Goal: Complete application form: Complete application form

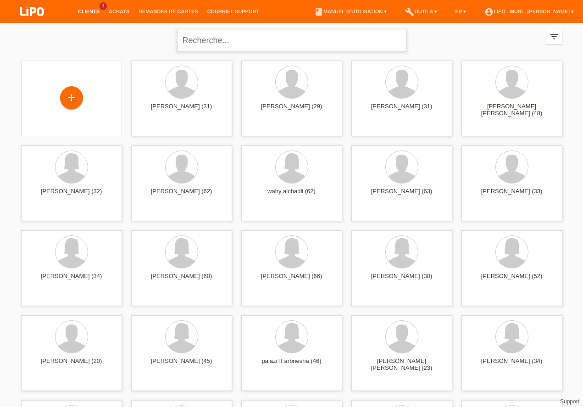
click at [297, 45] on input "text" at bounding box center [291, 41] width 229 height 22
type input "thaqi"
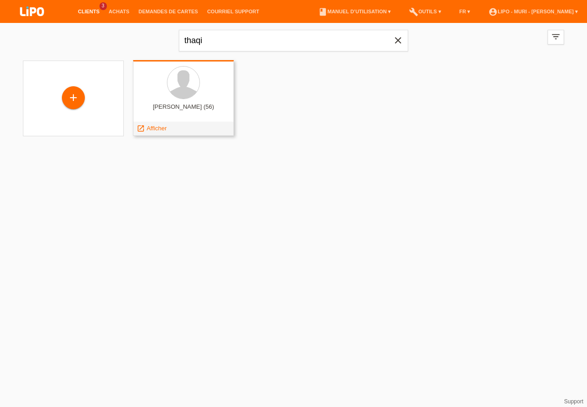
click at [181, 102] on div "arsim thaqi (56) launch Afficher" at bounding box center [183, 98] width 101 height 76
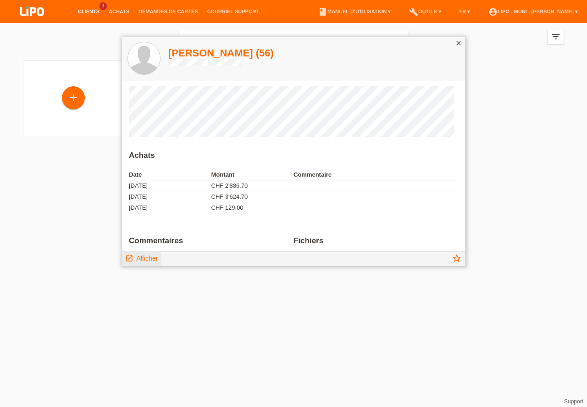
click at [148, 258] on span "Afficher" at bounding box center [147, 258] width 22 height 7
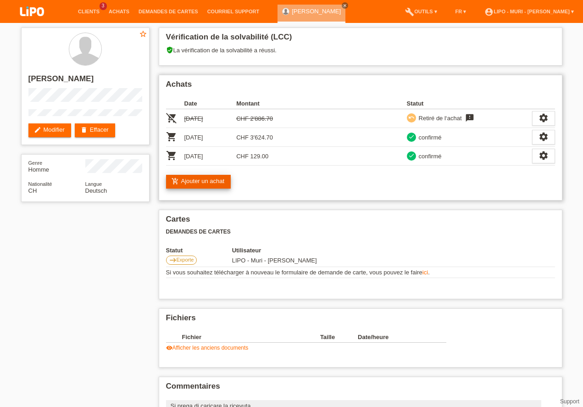
click at [211, 180] on link "add_shopping_cart Ajouter un achat" at bounding box center [198, 182] width 65 height 14
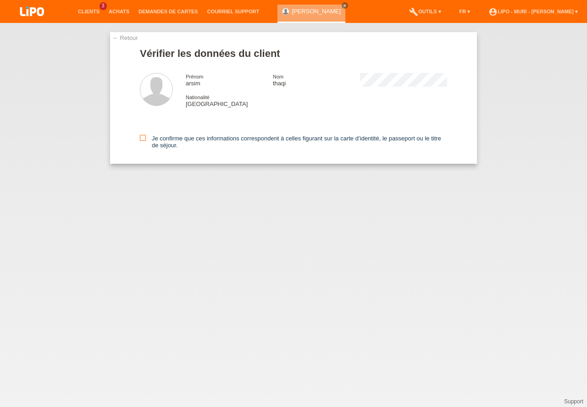
drag, startPoint x: 145, startPoint y: 136, endPoint x: 141, endPoint y: 139, distance: 4.7
click at [145, 136] on icon at bounding box center [143, 138] width 6 height 6
click at [145, 136] on input "Je confirme que ces informations correspondent à celles figurant sur la carte d…" at bounding box center [143, 138] width 6 height 6
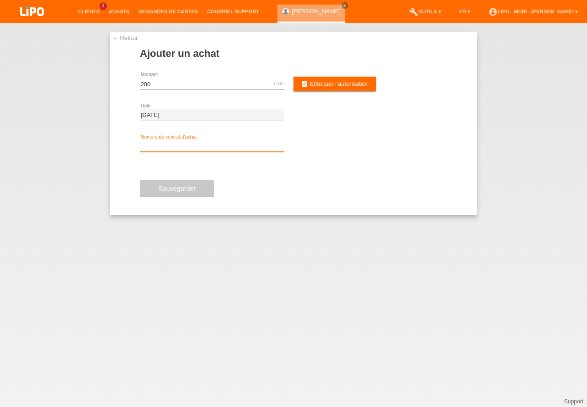
type input "200.00"
click at [181, 141] on input "text" at bounding box center [212, 145] width 145 height 11
type input "v70883"
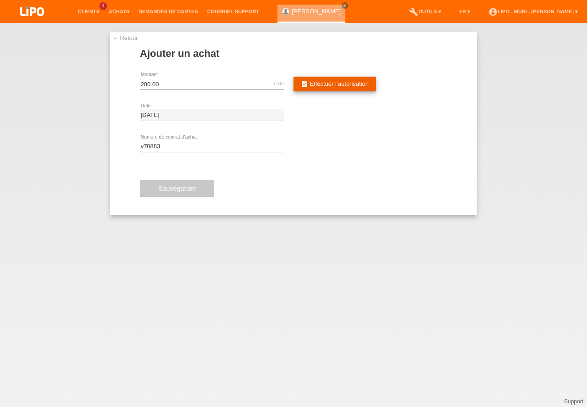
click at [332, 87] on span "Effectuer l’autorisation" at bounding box center [339, 83] width 59 height 7
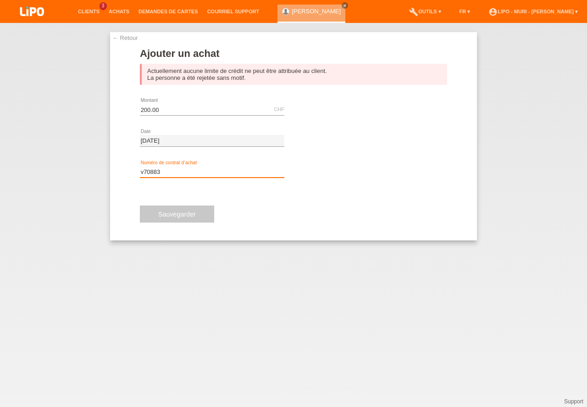
click at [188, 173] on input "v70883" at bounding box center [212, 171] width 145 height 11
drag, startPoint x: 123, startPoint y: 36, endPoint x: 127, endPoint y: 40, distance: 6.2
click at [126, 39] on link "← Retour" at bounding box center [125, 37] width 26 height 7
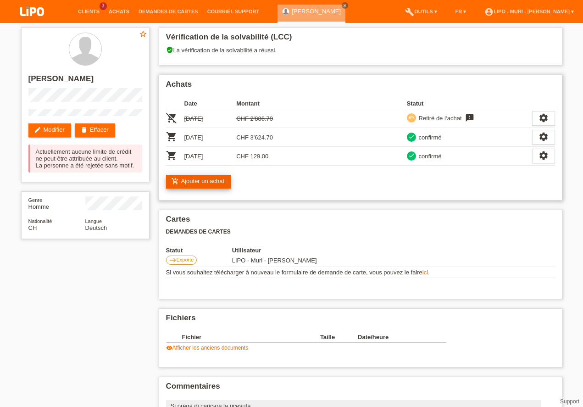
click at [210, 182] on link "add_shopping_cart Ajouter un achat" at bounding box center [198, 182] width 65 height 14
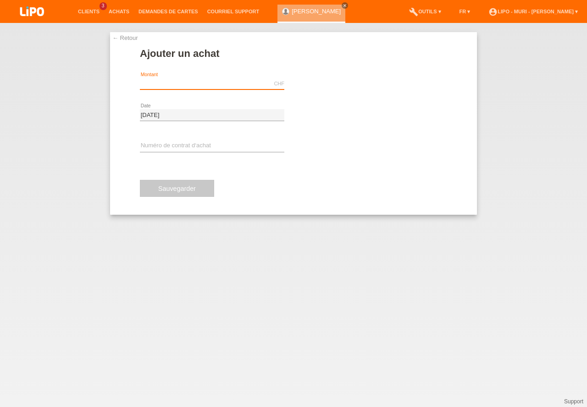
click at [187, 81] on input "text" at bounding box center [212, 83] width 145 height 11
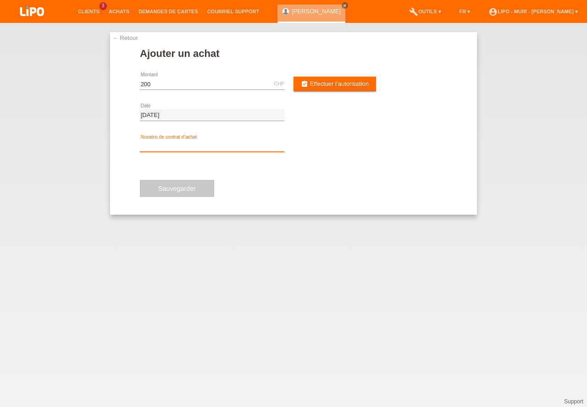
type input "200.00"
click at [170, 146] on input "text" at bounding box center [212, 145] width 145 height 11
type input "V70883"
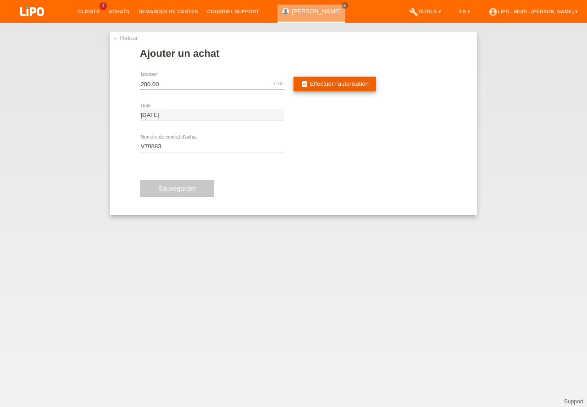
click at [336, 82] on span "Effectuer l’autorisation" at bounding box center [339, 83] width 59 height 7
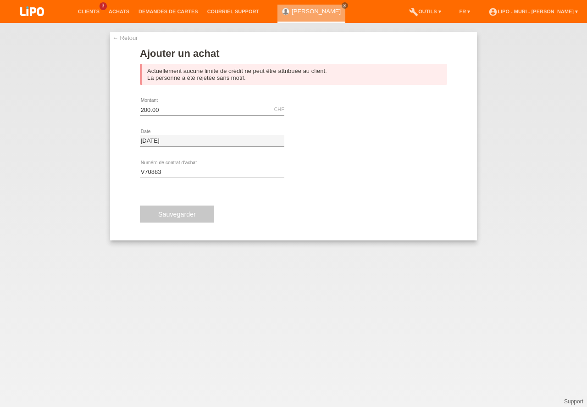
click at [129, 38] on link "← Retour" at bounding box center [125, 37] width 26 height 7
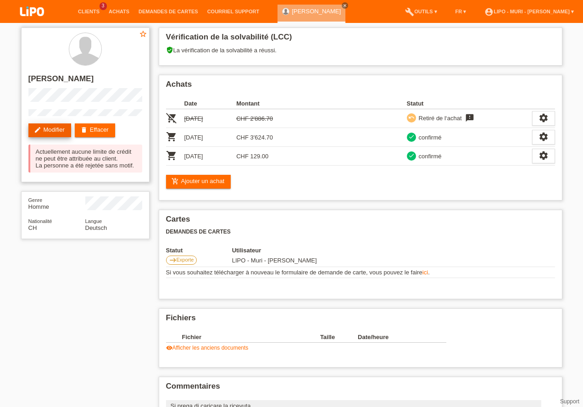
click at [44, 130] on link "edit Modifier" at bounding box center [49, 130] width 43 height 14
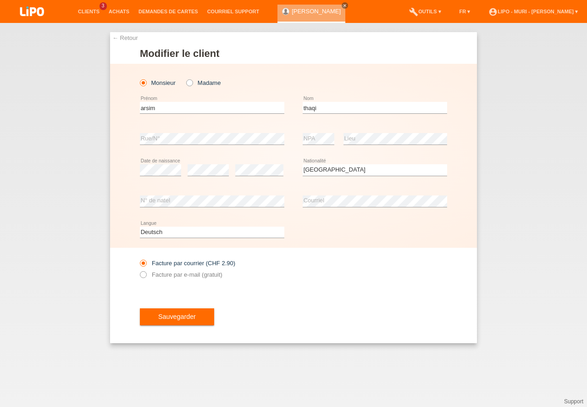
select select "CH"
click at [177, 319] on button "Sauvegarder" at bounding box center [177, 316] width 74 height 17
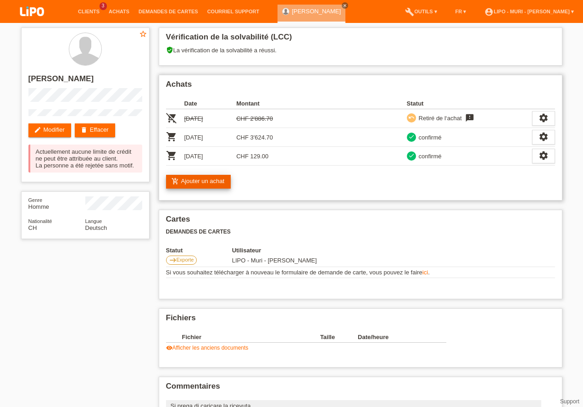
click at [212, 180] on link "add_shopping_cart Ajouter un achat" at bounding box center [198, 182] width 65 height 14
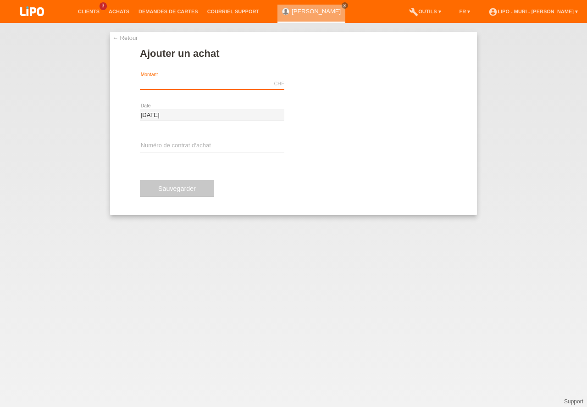
click at [184, 84] on input "text" at bounding box center [212, 83] width 145 height 11
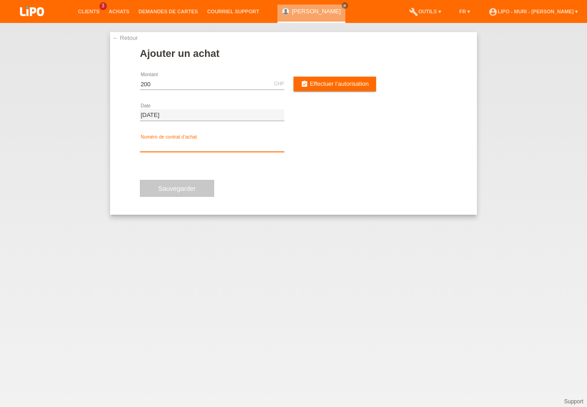
type input "200.00"
click at [163, 141] on input "text" at bounding box center [212, 145] width 145 height 11
type input "V70883"
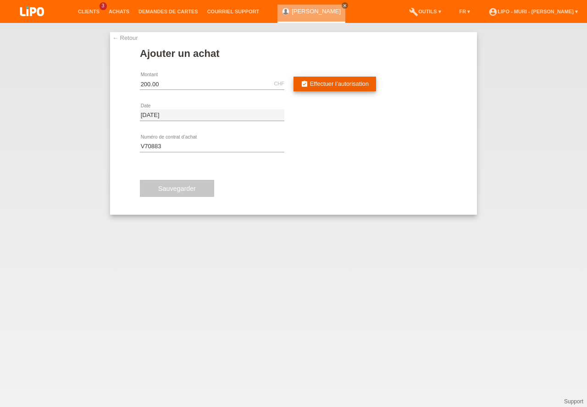
click at [338, 79] on link "assignment_turned_in Effectuer l’autorisation" at bounding box center [335, 84] width 83 height 15
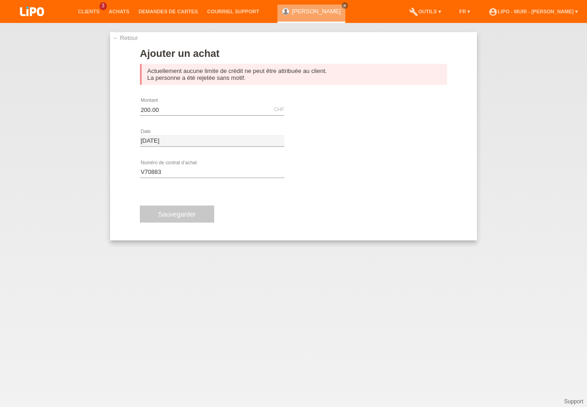
click at [125, 38] on link "← Retour" at bounding box center [125, 37] width 26 height 7
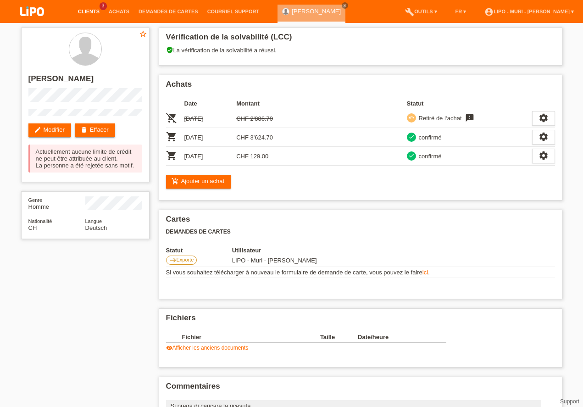
click at [84, 11] on link "Clients" at bounding box center [88, 12] width 31 height 6
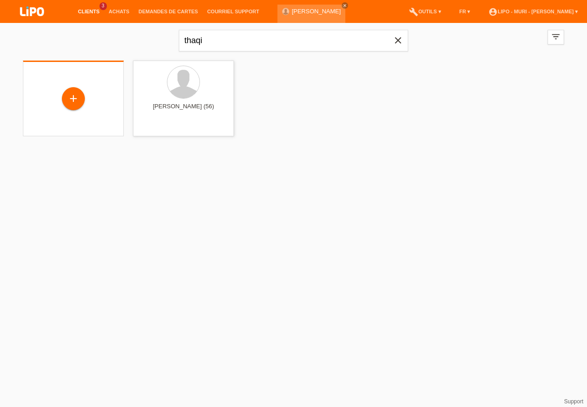
click at [79, 110] on div "+" at bounding box center [73, 99] width 86 height 24
drag, startPoint x: 101, startPoint y: 87, endPoint x: 95, endPoint y: 90, distance: 6.0
click at [100, 88] on div "+" at bounding box center [73, 99] width 86 height 24
click at [91, 93] on div "+" at bounding box center [73, 99] width 86 height 24
click at [119, 7] on li "Achats" at bounding box center [119, 11] width 30 height 23
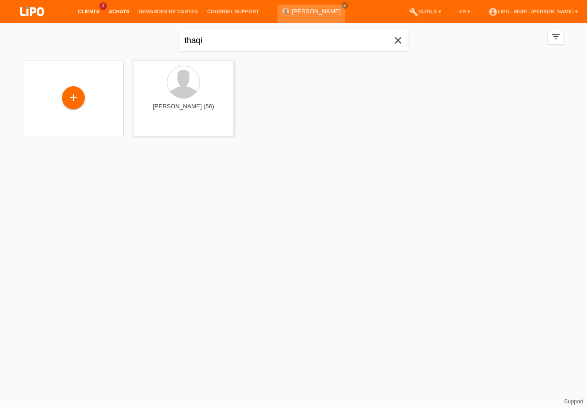
click at [115, 11] on link "Achats" at bounding box center [119, 12] width 30 height 6
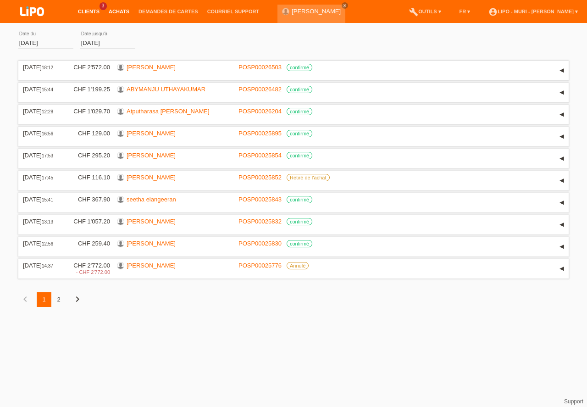
click at [90, 12] on link "Clients" at bounding box center [88, 12] width 31 height 6
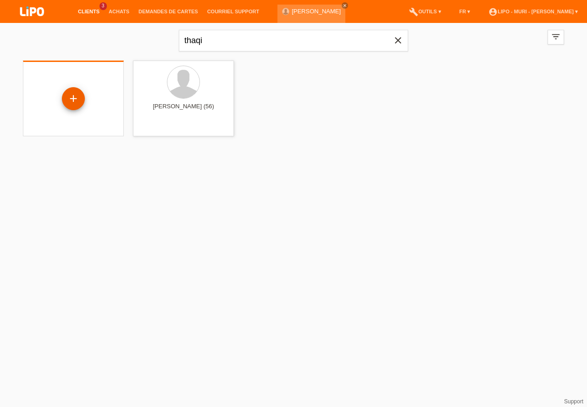
click at [78, 101] on div "+" at bounding box center [73, 99] width 22 height 16
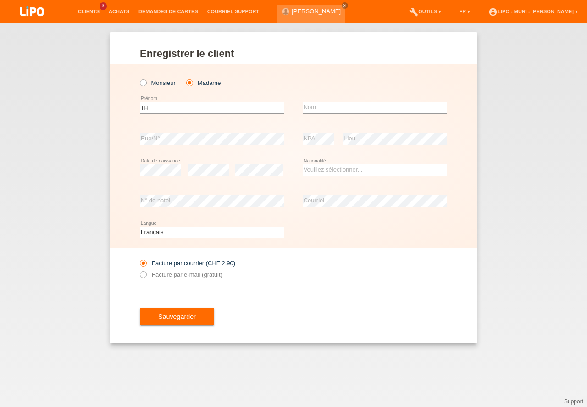
type input "T"
type input "FLORINDA"
click at [356, 109] on input "text" at bounding box center [375, 107] width 145 height 11
type input "THAQI"
click at [362, 174] on select "Veuillez sélectionner... Suisse Allemagne Autriche Liechtenstein ------------ A…" at bounding box center [375, 169] width 145 height 11
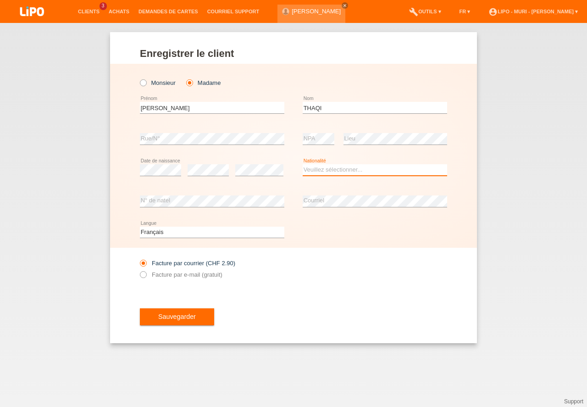
select select "CH"
click at [0, 0] on option "Suisse" at bounding box center [0, 0] width 0 height 0
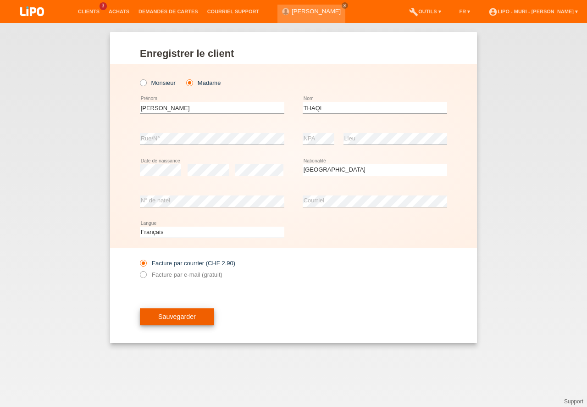
click at [170, 324] on button "Sauvegarder" at bounding box center [177, 316] width 74 height 17
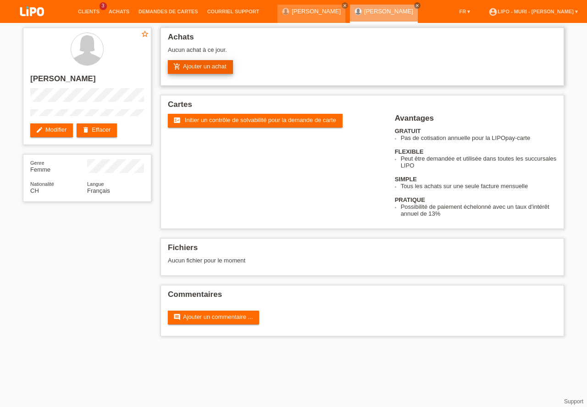
click at [198, 67] on link "add_shopping_cart Ajouter un achat" at bounding box center [200, 67] width 65 height 14
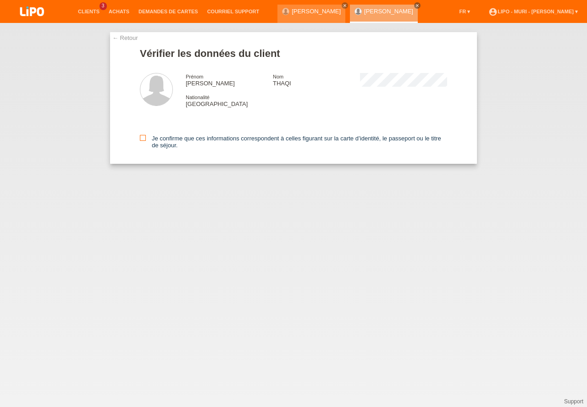
click at [142, 138] on icon at bounding box center [143, 138] width 6 height 6
click at [142, 138] on input "Je confirme que ces informations correspondent à celles figurant sur la carte d…" at bounding box center [143, 138] width 6 height 6
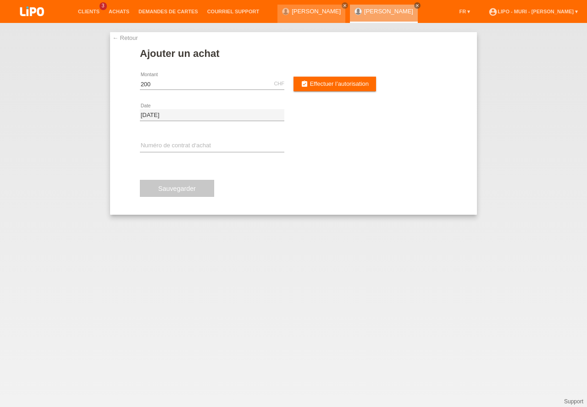
type input "200.00"
click at [189, 141] on input "text" at bounding box center [212, 145] width 145 height 11
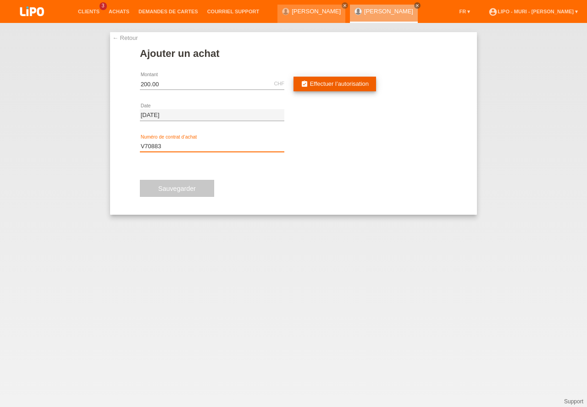
type input "V70883"
click at [333, 84] on span "Effectuer l’autorisation" at bounding box center [339, 83] width 59 height 7
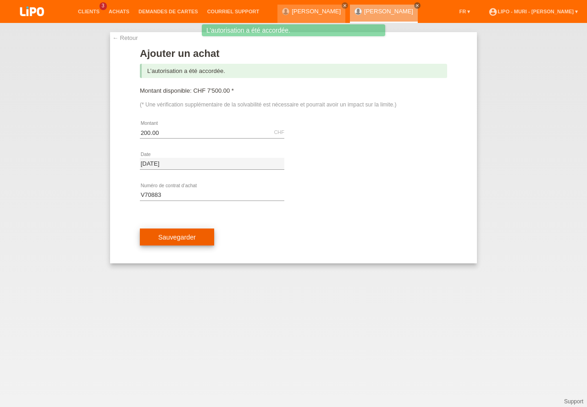
click at [175, 231] on button "Sauvegarder" at bounding box center [177, 237] width 74 height 17
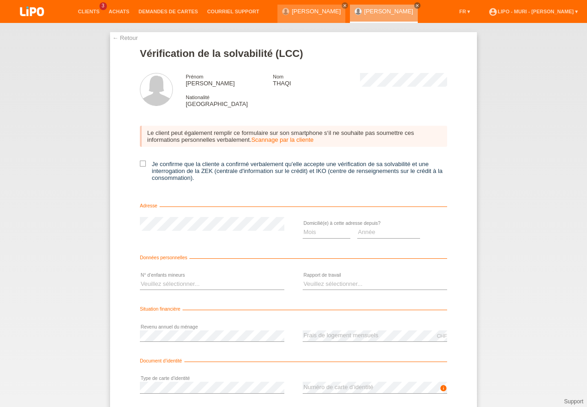
drag, startPoint x: 141, startPoint y: 162, endPoint x: 182, endPoint y: 260, distance: 105.7
click at [142, 163] on icon at bounding box center [143, 164] width 6 height 6
click at [142, 163] on input "Je confirme que la cliente a confirmé verbalement qu'elle accepte une vérificat…" at bounding box center [143, 164] width 6 height 6
checkbox input "true"
click at [315, 235] on select "Mois 01 02 03 04 05 06 07 08 09 10" at bounding box center [327, 232] width 48 height 11
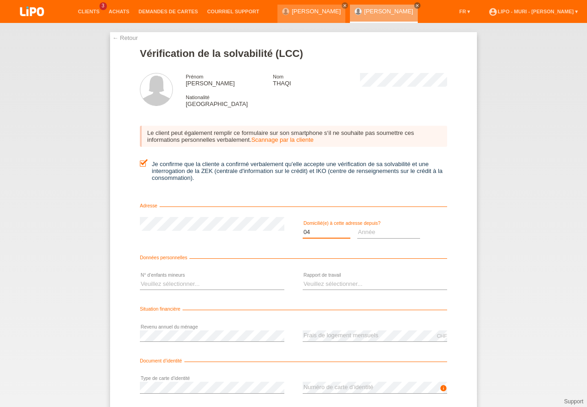
click at [0, 0] on option "04" at bounding box center [0, 0] width 0 height 0
click at [317, 232] on select "Mois 01 02 03 04 05 06 07 08 09 10" at bounding box center [327, 232] width 48 height 11
select select "08"
click at [0, 0] on option "08" at bounding box center [0, 0] width 0 height 0
click at [369, 233] on select "Année 2025 2024 2023 2022 2021 2020 2019 2018 2017 2016 2015 2014 2013 2012 201…" at bounding box center [389, 232] width 63 height 11
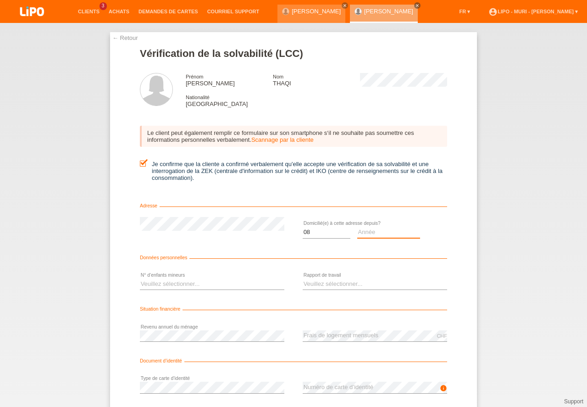
select select "2025"
click at [0, 0] on option "2025" at bounding box center [0, 0] width 0 height 0
click at [193, 286] on select "Veuillez sélectionner... 0 1 2 3 4 5 6 7 8 9" at bounding box center [212, 284] width 145 height 11
select select "1"
click at [0, 0] on option "1" at bounding box center [0, 0] width 0 height 0
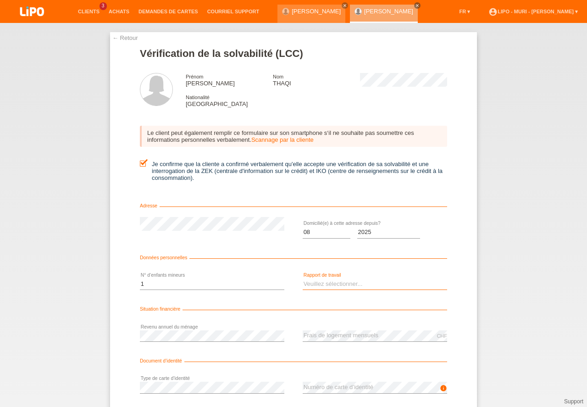
click at [320, 286] on select "Veuillez sélectionner... A durée indéterminée A durée déterminée Apprenti/étudi…" at bounding box center [375, 284] width 145 height 11
select select "UNLIMITED"
click at [0, 0] on option "A durée indéterminée" at bounding box center [0, 0] width 0 height 0
click at [222, 351] on div "error Revenu annuel du ménage" at bounding box center [212, 335] width 145 height 31
click at [206, 328] on div "error Revenu annuel du ménage" at bounding box center [212, 335] width 145 height 31
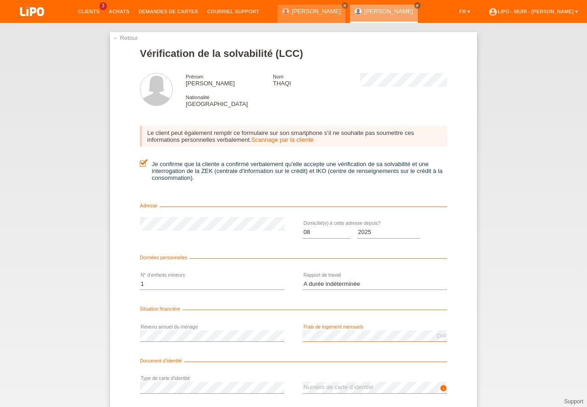
scroll to position [21, 0]
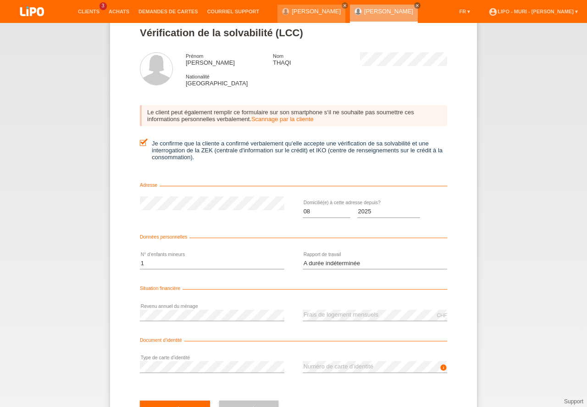
click at [241, 255] on div "Veuillez sélectionner... 0 1 2 3 4 5 6 7 8 9 error N° d‘enfants mineurs" at bounding box center [212, 263] width 145 height 31
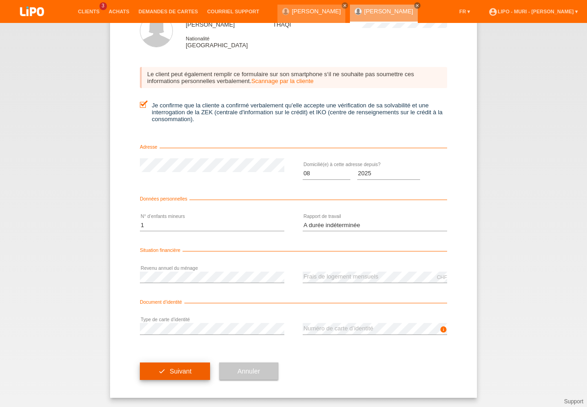
click at [175, 364] on button "check Suivant" at bounding box center [175, 371] width 70 height 17
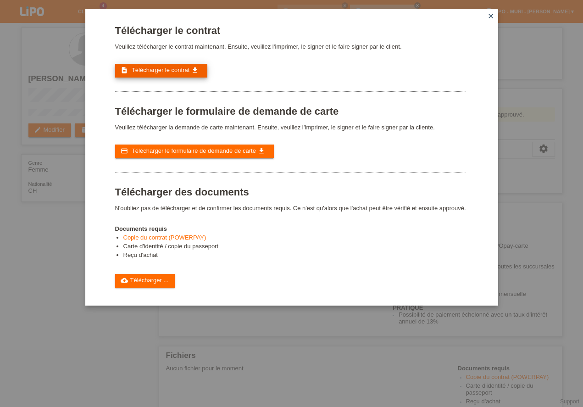
click at [167, 69] on span "Télécharger le contrat" at bounding box center [161, 70] width 58 height 7
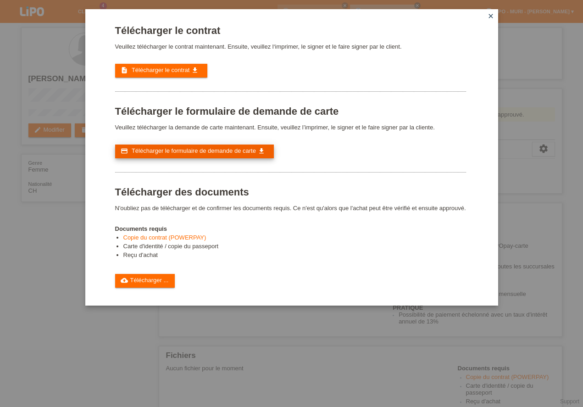
click at [146, 157] on link "credit_card Télécharger le formulaire de demande de carte get_app" at bounding box center [194, 152] width 159 height 14
click at [426, 201] on div "Télécharger le contrat Veuillez télécharger le contrat maintenant. Ensuite, veu…" at bounding box center [290, 156] width 351 height 263
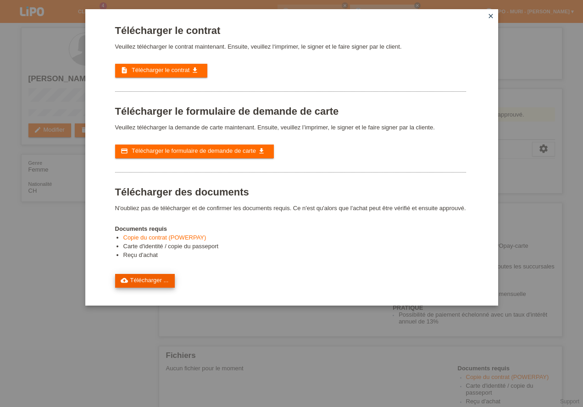
click at [167, 282] on link "cloud_upload Télécharger ..." at bounding box center [145, 281] width 60 height 14
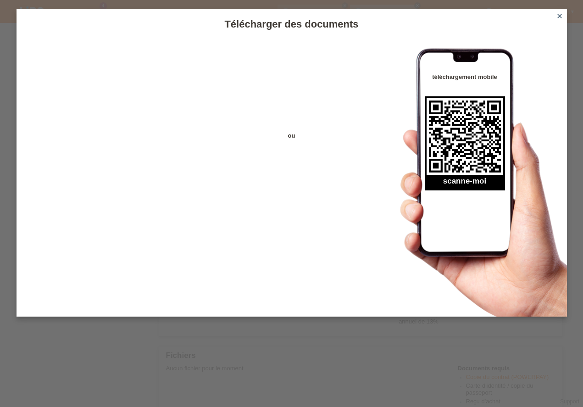
click at [562, 18] on icon "close" at bounding box center [559, 15] width 7 height 7
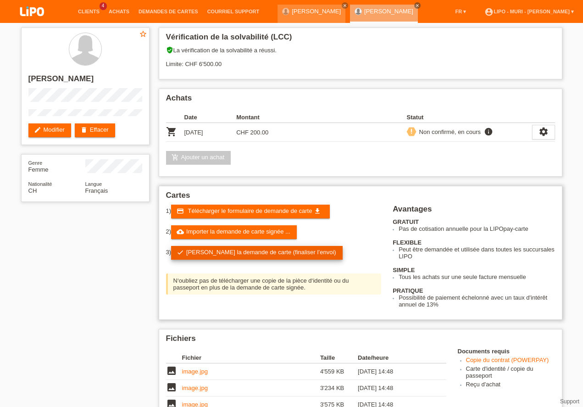
click at [205, 257] on link "check Soumettre la demande de carte (finaliser l’envoi)" at bounding box center [257, 253] width 172 height 14
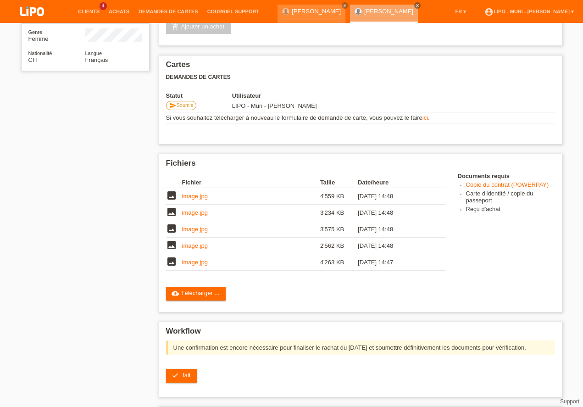
scroll to position [191, 0]
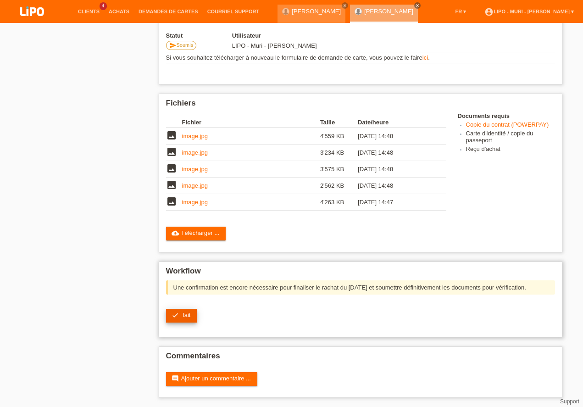
click at [178, 318] on icon "check" at bounding box center [175, 315] width 7 height 7
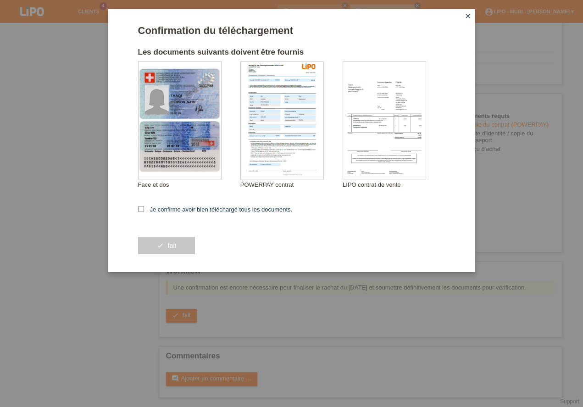
click at [140, 209] on icon at bounding box center [141, 209] width 6 height 6
click at [140, 209] on input "Je confirme avoir bien téléchargé tous les documents." at bounding box center [141, 209] width 6 height 6
checkbox input "true"
click at [162, 250] on button "check fait" at bounding box center [166, 245] width 57 height 17
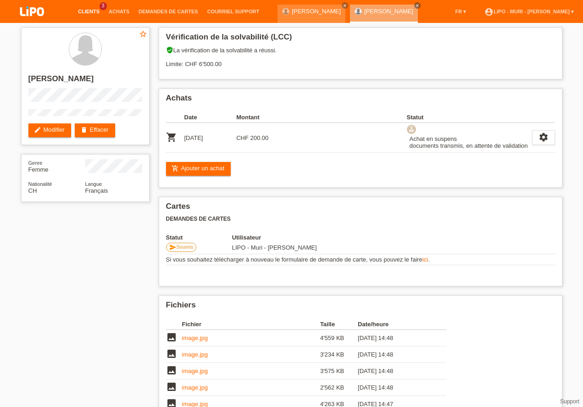
click at [83, 10] on link "Clients" at bounding box center [88, 12] width 31 height 6
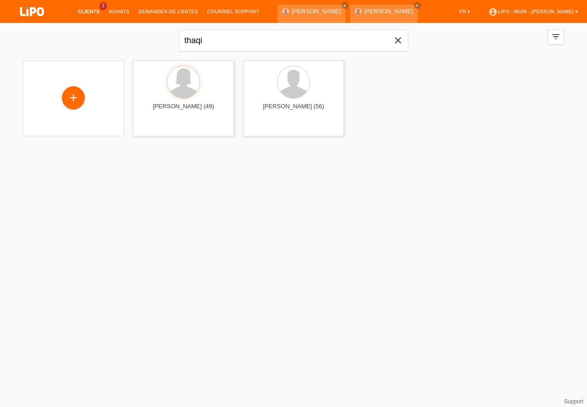
click at [90, 8] on li "Clients 3" at bounding box center [88, 11] width 31 height 23
click at [86, 14] on link "Clients" at bounding box center [88, 12] width 31 height 6
click at [88, 14] on link "Clients" at bounding box center [88, 12] width 31 height 6
click at [343, 6] on icon "close" at bounding box center [345, 5] width 5 height 5
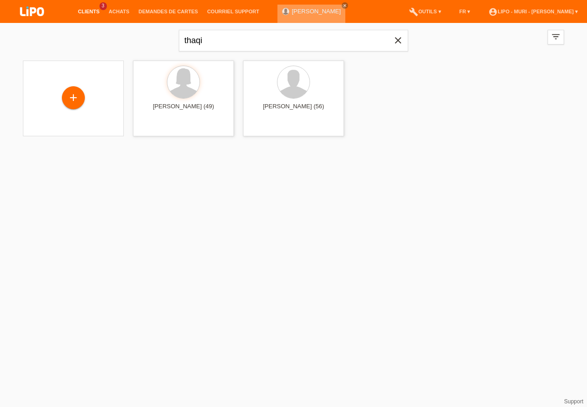
click at [343, 6] on icon "close" at bounding box center [345, 5] width 5 height 5
click at [90, 11] on link "Clients" at bounding box center [88, 12] width 31 height 6
click at [84, 13] on link "Clients" at bounding box center [88, 12] width 31 height 6
click at [88, 17] on li "Clients 3" at bounding box center [88, 11] width 31 height 23
click at [87, 13] on link "Clients" at bounding box center [88, 12] width 31 height 6
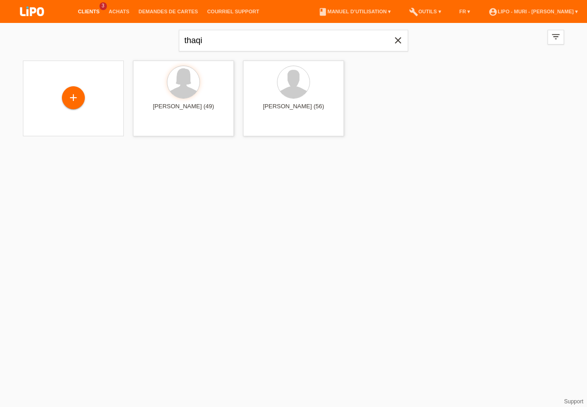
click at [399, 39] on icon "close" at bounding box center [398, 40] width 11 height 11
click at [94, 11] on link "Clients" at bounding box center [88, 12] width 31 height 6
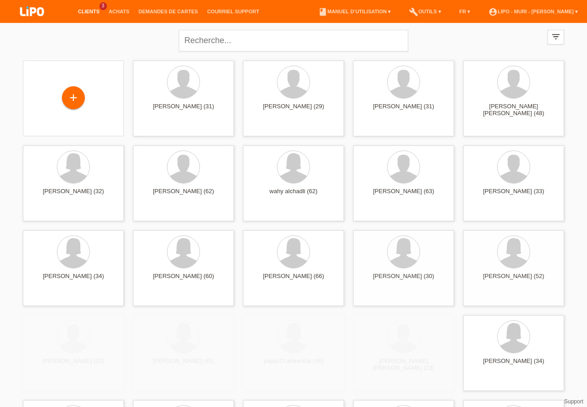
click at [93, 10] on link "Clients" at bounding box center [88, 12] width 31 height 6
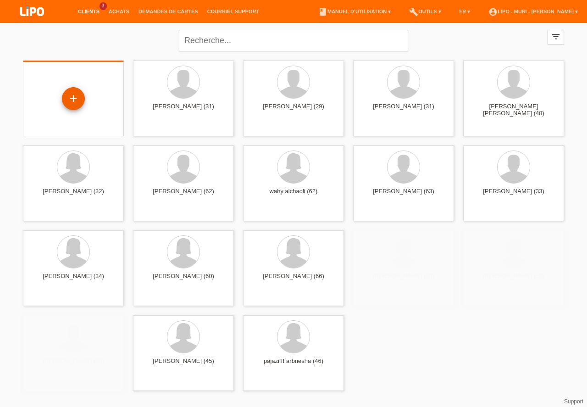
click at [76, 100] on div "+" at bounding box center [73, 99] width 22 height 16
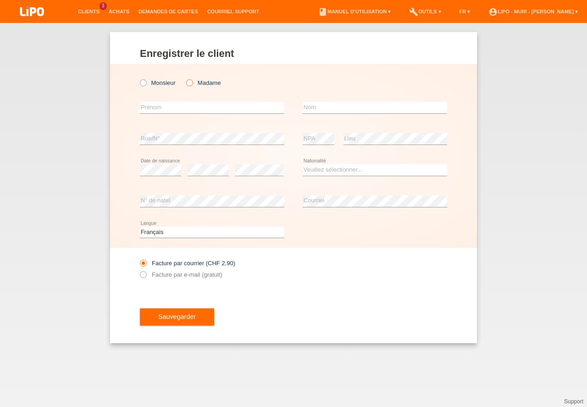
click at [185, 78] on icon at bounding box center [185, 78] width 0 height 0
click at [192, 84] on input "Madame" at bounding box center [189, 82] width 6 height 6
radio input "true"
click at [159, 235] on select "Deutsch Français Italiano English" at bounding box center [212, 232] width 145 height 11
select select "de"
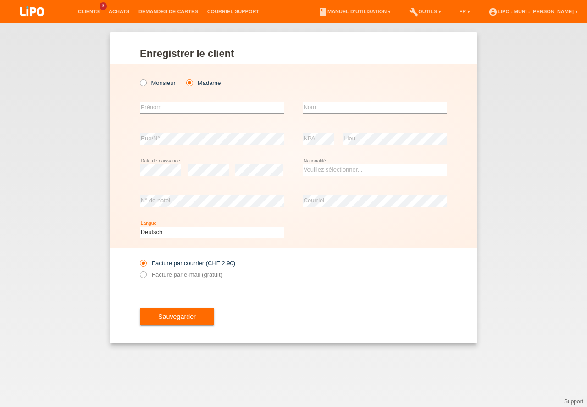
click at [0, 0] on option "Deutsch" at bounding box center [0, 0] width 0 height 0
click at [206, 107] on input "text" at bounding box center [212, 107] width 145 height 11
type input "MEHRET"
click at [328, 106] on input "text" at bounding box center [375, 107] width 145 height 11
type input "IMHATION"
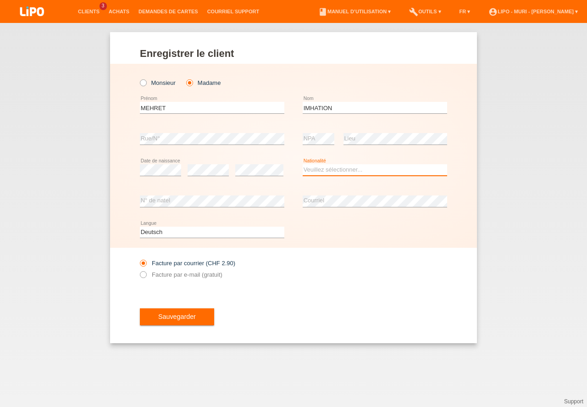
click at [339, 171] on select "Veuillez sélectionner... Suisse Allemagne Autriche Liechtenstein ------------ A…" at bounding box center [375, 169] width 145 height 11
select select "ER"
click at [0, 0] on option "Érythrée" at bounding box center [0, 0] width 0 height 0
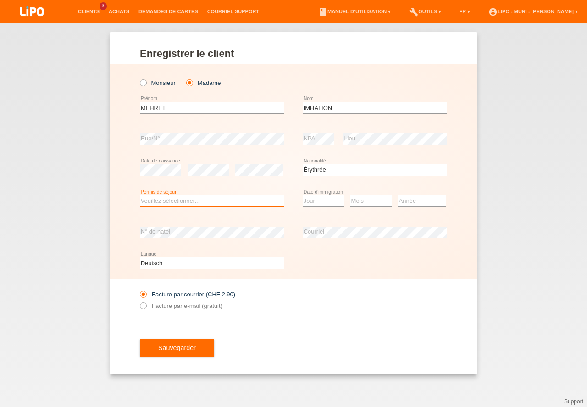
click at [163, 201] on select "Veuillez sélectionner... C B B - Statut de réfugié Autre" at bounding box center [212, 201] width 145 height 11
select select "B"
click at [0, 0] on option "B" at bounding box center [0, 0] width 0 height 0
click at [314, 202] on select "Jour 01 02 03 04 05 06 07 08 09 10 11" at bounding box center [323, 201] width 41 height 11
select select "26"
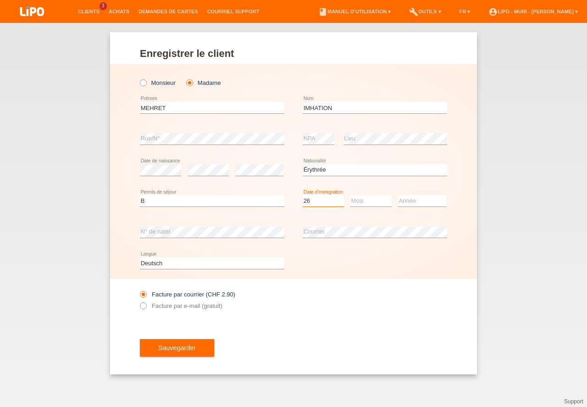
click at [0, 0] on option "26" at bounding box center [0, 0] width 0 height 0
click at [356, 199] on select "Mois 01 02 03 04 05 06 07 08 09 10 11" at bounding box center [371, 201] width 41 height 11
select select "05"
click at [0, 0] on option "05" at bounding box center [0, 0] width 0 height 0
click at [431, 202] on select "Année 2025 2024 2023 2022 2021 2020 2019 2018 2017 2016 2015 2014 2013 2012 201…" at bounding box center [422, 201] width 48 height 11
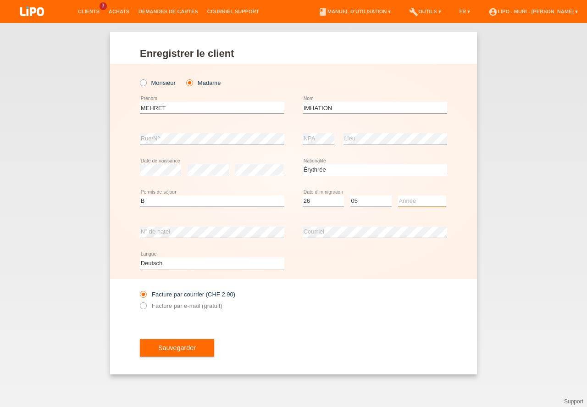
select select "2010"
click at [0, 0] on option "2010" at bounding box center [0, 0] width 0 height 0
click at [164, 360] on div "Sauvegarder" at bounding box center [294, 347] width 308 height 53
click at [173, 351] on button "Sauvegarder" at bounding box center [177, 347] width 74 height 17
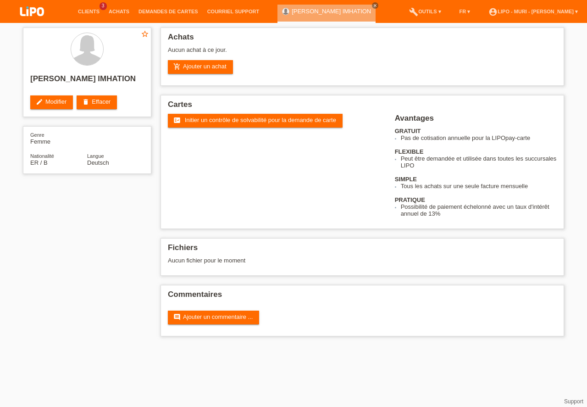
click at [190, 122] on span "Initier un contrôle de solvabilité pour la demande de carte" at bounding box center [260, 120] width 151 height 7
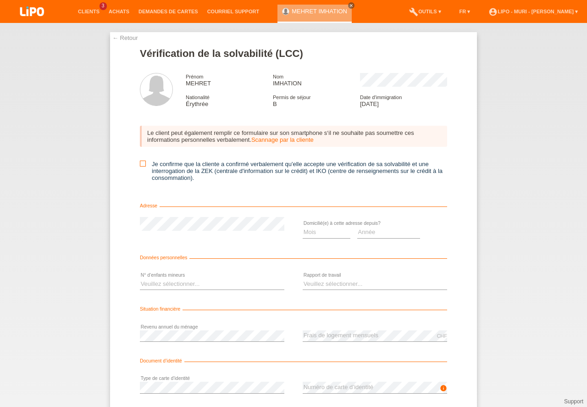
click at [141, 166] on icon at bounding box center [143, 164] width 6 height 6
click at [141, 166] on input "Je confirme que la cliente a confirmé verbalement qu'elle accepte une vérificat…" at bounding box center [143, 164] width 6 height 6
checkbox input "true"
click at [320, 236] on select "Mois 01 02 03 04 05 06 07 08 09 10" at bounding box center [327, 232] width 48 height 11
click at [369, 228] on select "Année 2025 2024 2023 2022 2021 2020 2019 2018 2017 2016 2015 2014 2013 2012 201…" at bounding box center [389, 232] width 63 height 11
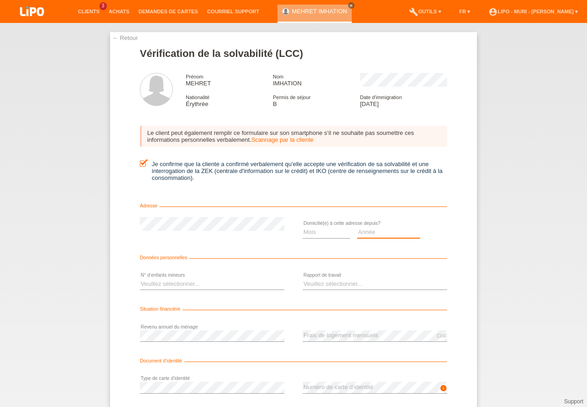
click at [368, 231] on select "Année 2025 2024 2023 2022 2021 2020 2019 2018 2017 2016 2015 2014 2013 2012 201…" at bounding box center [389, 232] width 63 height 11
click at [0, 0] on option "2014" at bounding box center [0, 0] width 0 height 0
click at [313, 232] on select "Mois 01 02 03 04 05 06 07 08 09 10" at bounding box center [327, 232] width 48 height 11
click at [361, 233] on select "Année 2025 2024 2023 2022 2021 2020 2019 2018 2017 2016 2015 2014 2013 2012 201…" at bounding box center [389, 232] width 63 height 11
click at [363, 235] on select "Année 2025 2024 2023 2022 2021 2020 2019 2018 2017 2016 2015 2014 2013 2012 201…" at bounding box center [389, 232] width 63 height 11
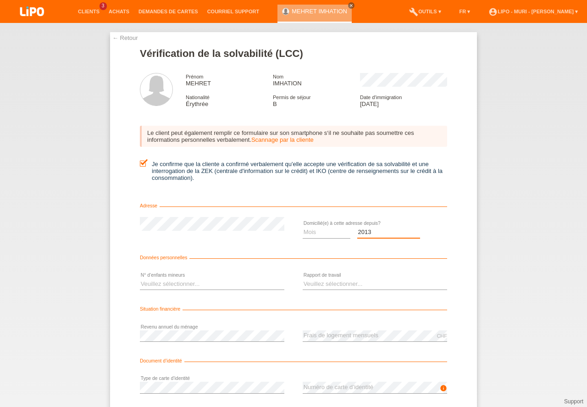
click at [0, 0] on option "2013" at bounding box center [0, 0] width 0 height 0
click at [313, 233] on select "Mois 01 02 03 04 05 06 07 08 09 10" at bounding box center [327, 232] width 48 height 11
click at [391, 232] on select "Année 2025 2024 2023 2022 2021 2020 2019 2018 2017 2016 2015 2014 2013 2012 201…" at bounding box center [389, 232] width 63 height 11
click at [379, 235] on select "Année 2025 2024 2023 2022 2021 2020 2019 2018 2017 2016 2015 2014 2013 2012 201…" at bounding box center [389, 232] width 63 height 11
click at [0, 0] on option "2013" at bounding box center [0, 0] width 0 height 0
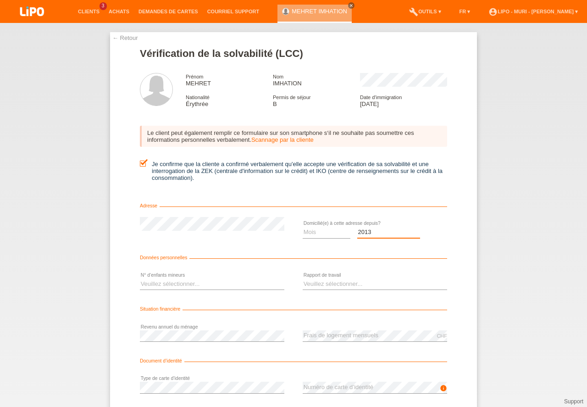
click at [366, 232] on select "Année 2025 2024 2023 2022 2021 2020 2019 2018 2017 2016 2015 2014 2013 2012 201…" at bounding box center [389, 232] width 63 height 11
select select "2012"
click at [0, 0] on option "2012" at bounding box center [0, 0] width 0 height 0
drag, startPoint x: 316, startPoint y: 230, endPoint x: 317, endPoint y: 235, distance: 5.1
click at [317, 231] on select "Mois 01 02 03 04 05 06 07 08 09 10" at bounding box center [327, 232] width 48 height 11
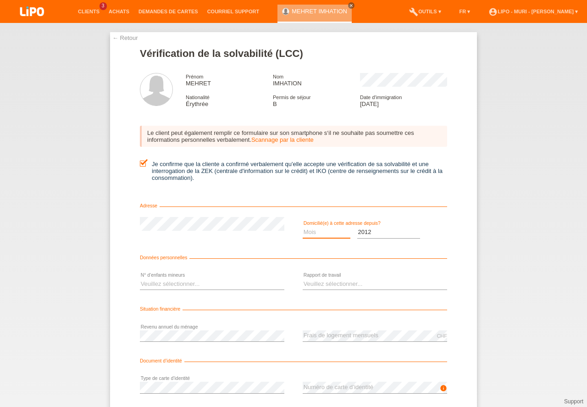
click at [326, 230] on select "Mois 01 02 03 04 05 06 07 08 09 10" at bounding box center [327, 232] width 48 height 11
select select "12"
click at [0, 0] on option "12" at bounding box center [0, 0] width 0 height 0
click at [166, 281] on select "Veuillez sélectionner... 0 1 2 3 4 5 6 7 8 9" at bounding box center [212, 284] width 145 height 11
click at [0, 0] on option "2" at bounding box center [0, 0] width 0 height 0
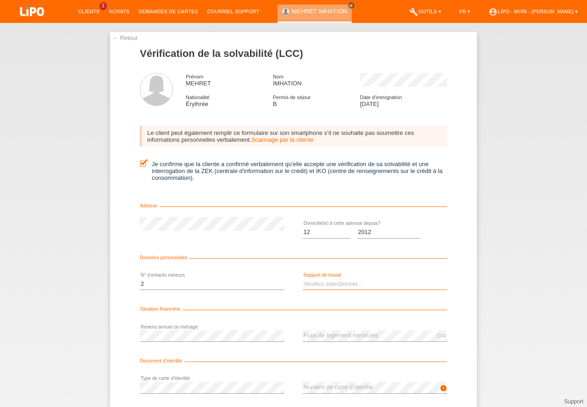
click at [312, 285] on select "Veuillez sélectionner... A durée indéterminée A durée déterminée Apprenti/étudi…" at bounding box center [375, 284] width 145 height 11
click at [185, 283] on select "Veuillez sélectionner... 0 1 2 3 4 5 6 7 8 9" at bounding box center [212, 284] width 145 height 11
click at [177, 283] on select "Veuillez sélectionner... 0 1 2 3 4 5 6 7 8 9" at bounding box center [212, 284] width 145 height 11
select select "3"
click at [0, 0] on option "3" at bounding box center [0, 0] width 0 height 0
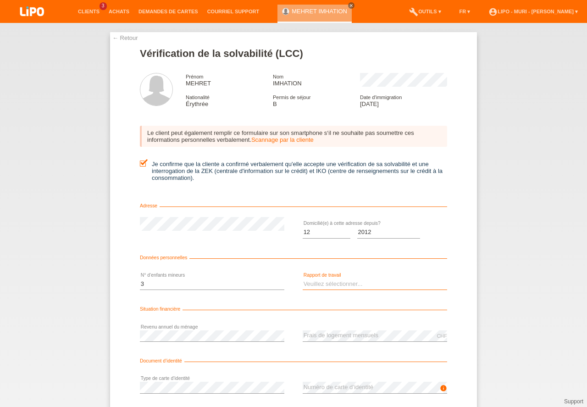
click at [324, 288] on select "Veuillez sélectionner... A durée indéterminée A durée déterminée Apprenti/étudi…" at bounding box center [375, 284] width 145 height 11
select select "UNLIMITED"
click at [0, 0] on option "A durée indéterminée" at bounding box center [0, 0] width 0 height 0
click at [274, 352] on div "error Revenu annuel du ménage" at bounding box center [212, 335] width 145 height 31
click at [542, 333] on div "← Retour Vérification de la solvabilité (LCC) Prénom MEHRET Nom IMHATION Nation…" at bounding box center [293, 215] width 587 height 384
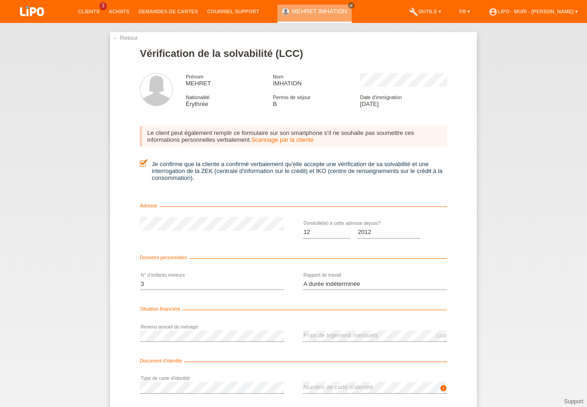
scroll to position [61, 0]
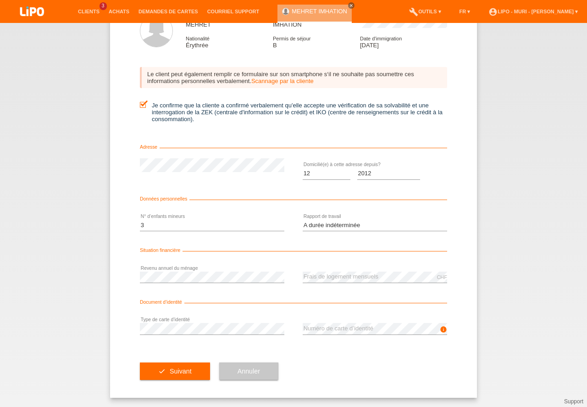
drag, startPoint x: 587, startPoint y: 359, endPoint x: 586, endPoint y: 425, distance: 66.1
click at [183, 366] on button "check Suivant" at bounding box center [175, 371] width 70 height 17
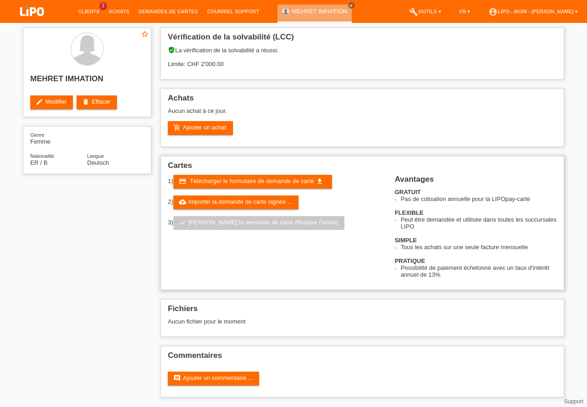
drag, startPoint x: 213, startPoint y: 180, endPoint x: 222, endPoint y: 172, distance: 12.0
click at [214, 180] on span "Télécharger le formulaire de demande de carte" at bounding box center [252, 181] width 124 height 7
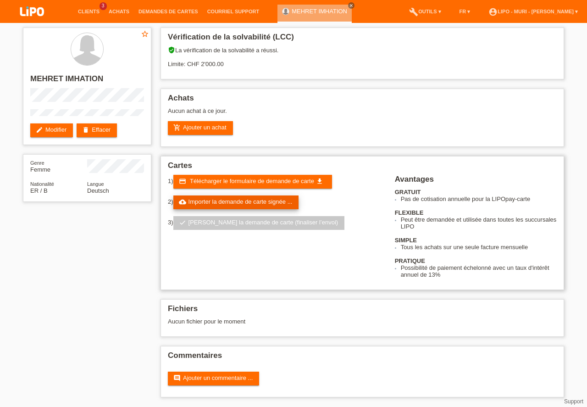
click at [229, 203] on link "cloud_upload Importer la demande de carte signée ..." at bounding box center [236, 203] width 126 height 14
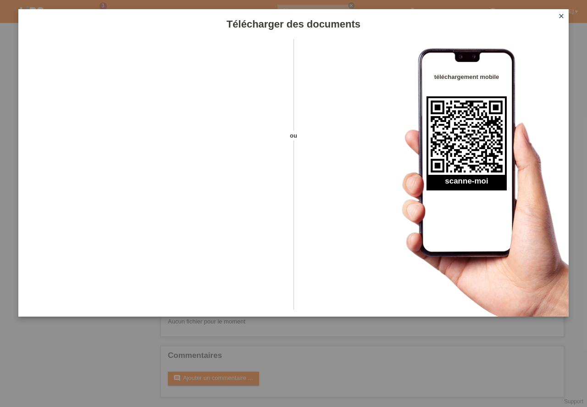
click at [564, 16] on icon "close" at bounding box center [561, 15] width 7 height 7
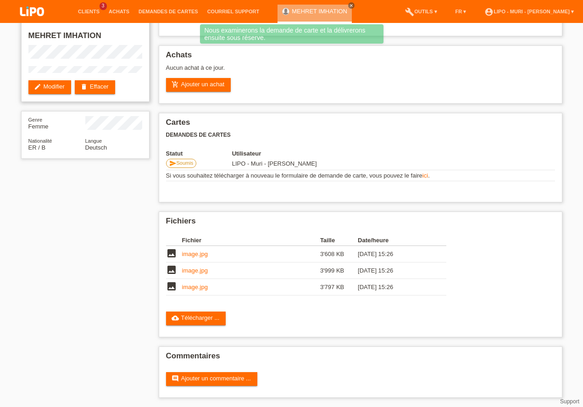
scroll to position [43, 0]
click at [119, 314] on div "star_border MEHRET IMHATION edit Modifier delete Effacer Genre Femme Nationalit…" at bounding box center [292, 193] width 551 height 427
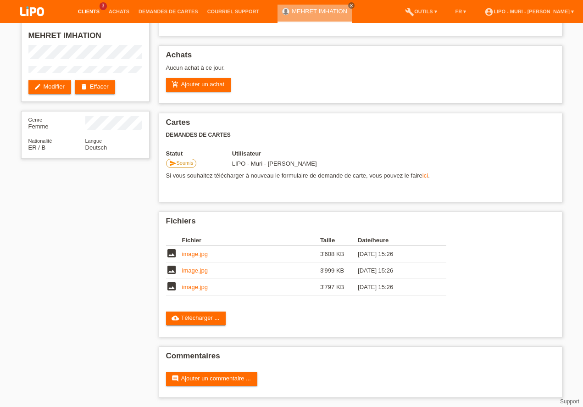
scroll to position [0, 0]
click at [95, 11] on link "Clients" at bounding box center [88, 12] width 31 height 6
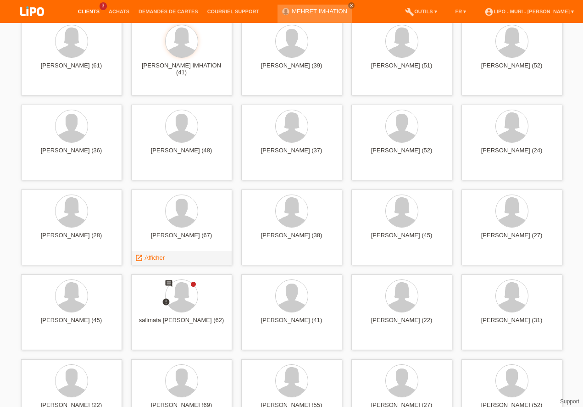
scroll to position [1308, 0]
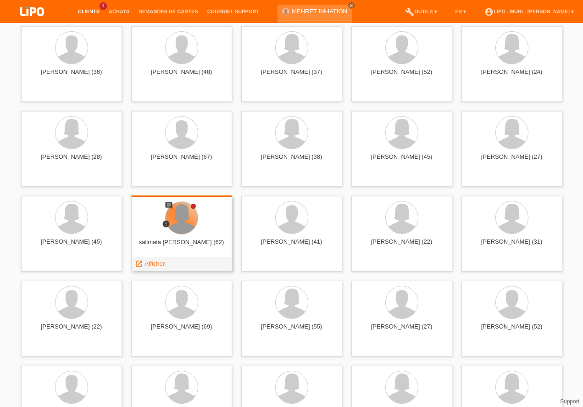
click at [176, 223] on div at bounding box center [182, 218] width 32 height 32
click at [151, 265] on span "Afficher" at bounding box center [155, 263] width 20 height 7
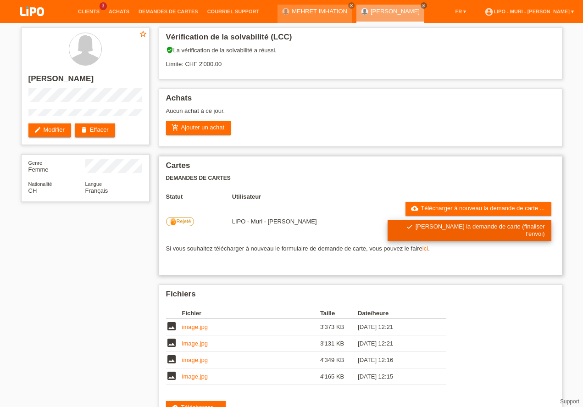
click at [432, 226] on link "check Soumettre la demande de carte (finaliser l’envoi)" at bounding box center [470, 230] width 164 height 21
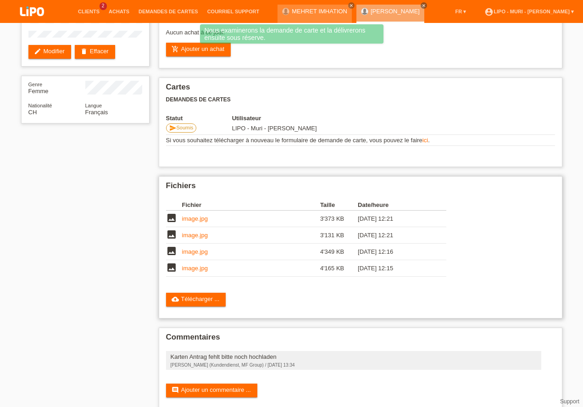
scroll to position [78, 0]
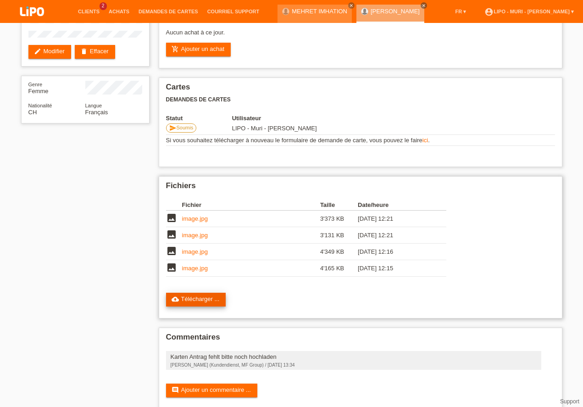
click at [212, 298] on link "cloud_upload Télécharger ..." at bounding box center [196, 300] width 60 height 14
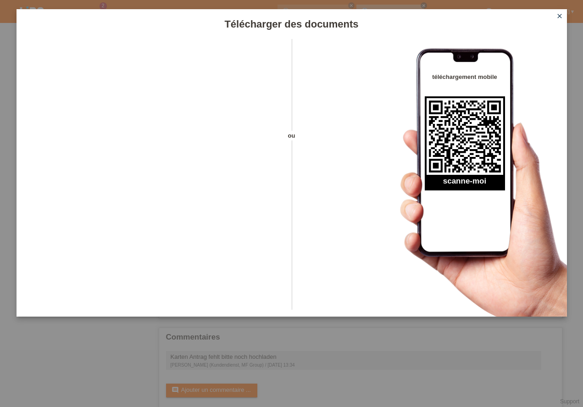
click at [559, 17] on icon "close" at bounding box center [559, 15] width 7 height 7
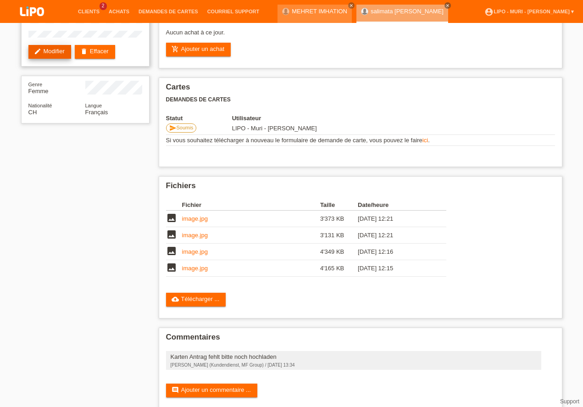
click at [59, 59] on link "edit Modifier" at bounding box center [49, 52] width 43 height 14
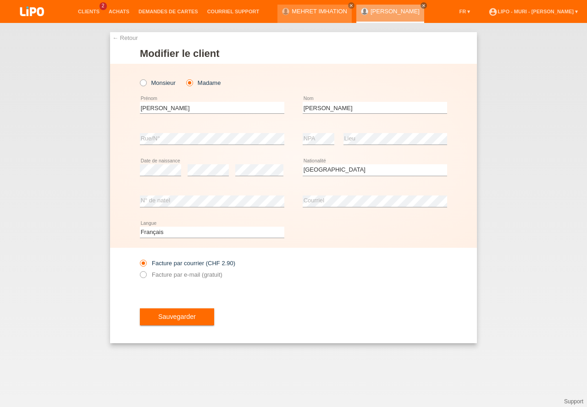
select select "CH"
select select "de"
click at [0, 0] on option "Deutsch" at bounding box center [0, 0] width 0 height 0
click at [186, 320] on button "Sauvegarder" at bounding box center [177, 316] width 74 height 17
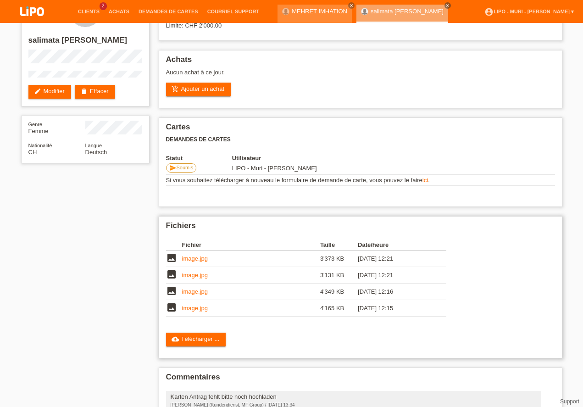
scroll to position [91, 0]
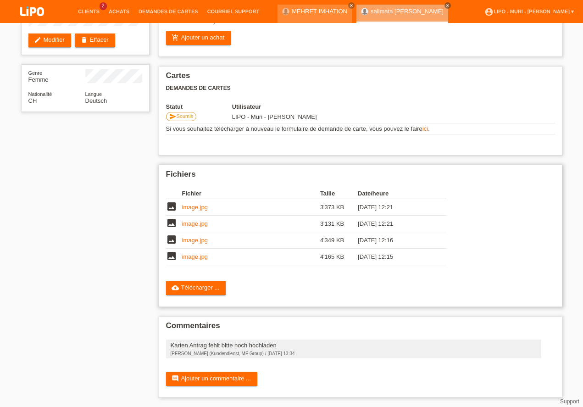
click at [196, 254] on link "image.jpg" at bounding box center [195, 256] width 26 height 7
click at [192, 241] on link "image.jpg" at bounding box center [195, 240] width 26 height 7
click at [203, 228] on td "image.jpg" at bounding box center [251, 224] width 138 height 17
click at [201, 224] on link "image.jpg" at bounding box center [195, 223] width 26 height 7
click at [190, 207] on link "image.jpg" at bounding box center [195, 207] width 26 height 7
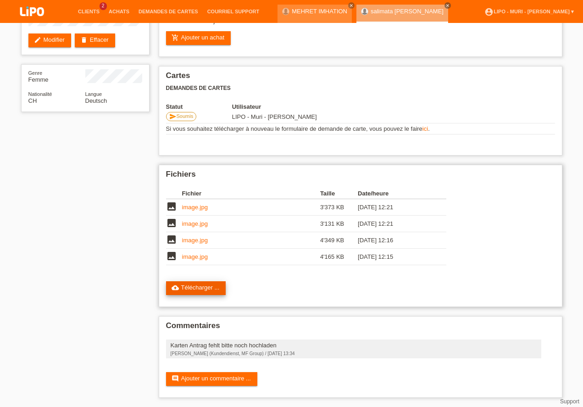
click at [187, 291] on link "cloud_upload Télécharger ..." at bounding box center [196, 288] width 60 height 14
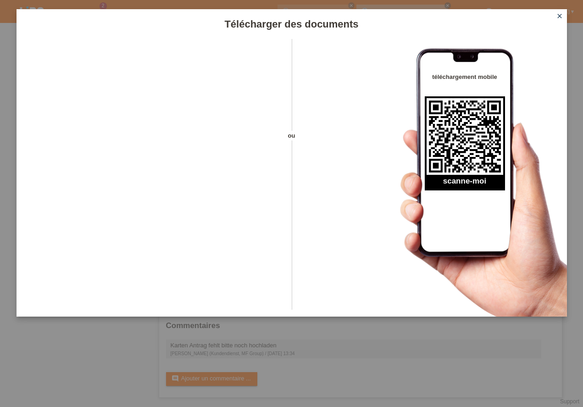
click at [562, 18] on icon "close" at bounding box center [559, 15] width 7 height 7
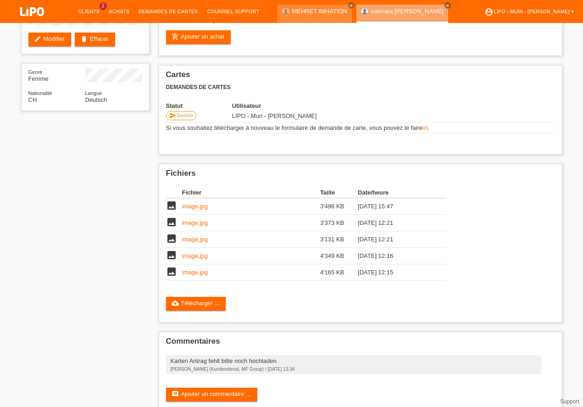
click at [102, 6] on span "2" at bounding box center [103, 6] width 7 height 8
click at [94, 11] on link "Clients" at bounding box center [88, 12] width 31 height 6
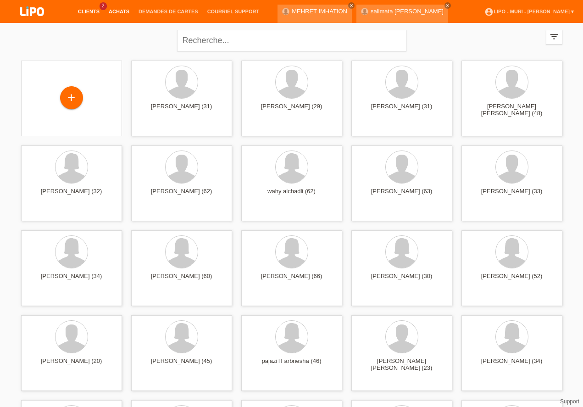
click at [121, 11] on link "Achats" at bounding box center [119, 12] width 30 height 6
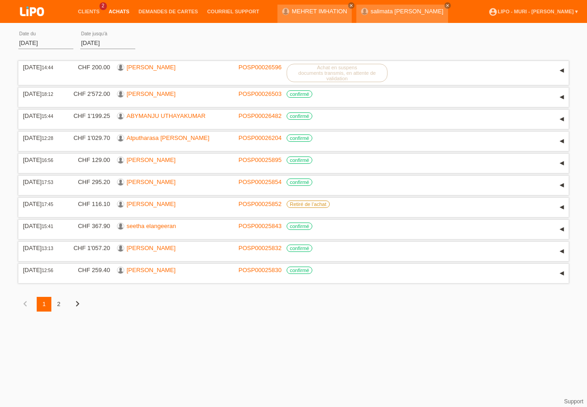
click at [60, 304] on div "2" at bounding box center [58, 304] width 15 height 15
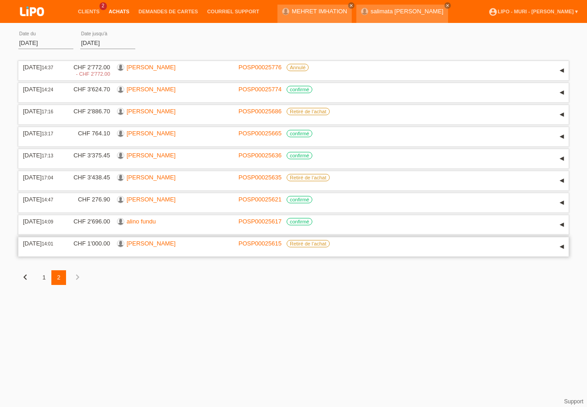
click at [150, 244] on link "[PERSON_NAME]" at bounding box center [151, 243] width 49 height 7
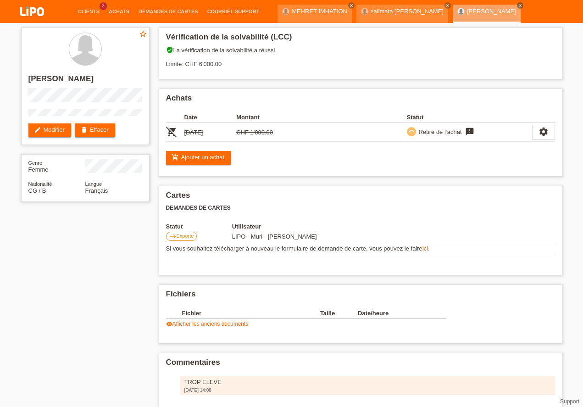
scroll to position [38, 0]
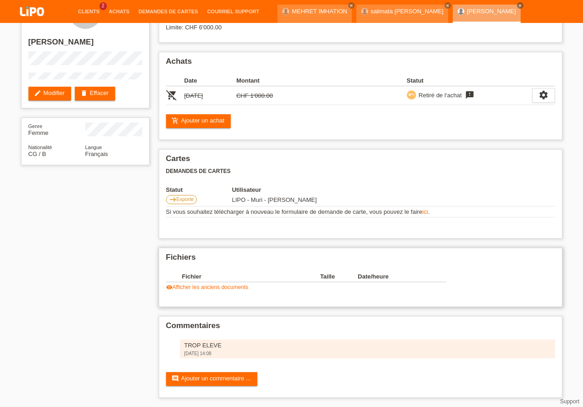
click at [194, 287] on link "visibility Afficher les anciens documents" at bounding box center [207, 287] width 83 height 6
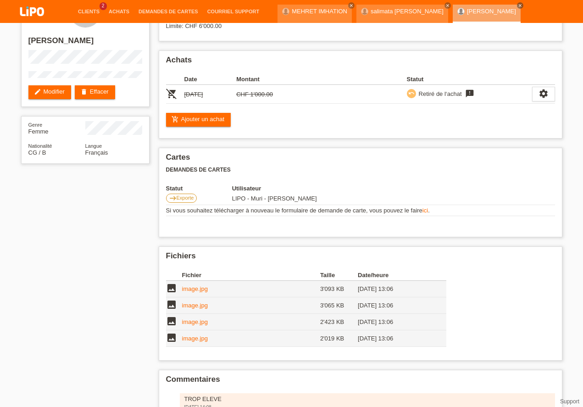
scroll to position [0, 0]
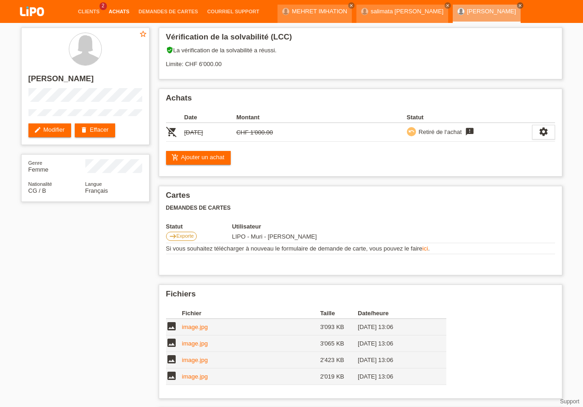
click at [114, 9] on link "Achats" at bounding box center [119, 12] width 30 height 6
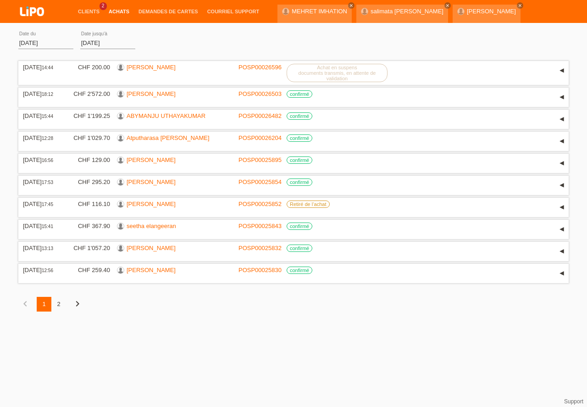
click at [59, 304] on div "2" at bounding box center [58, 304] width 15 height 15
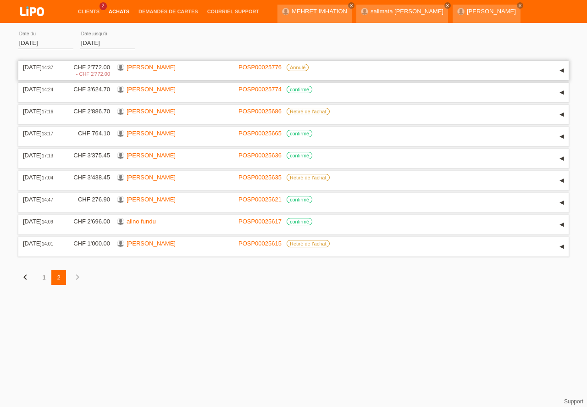
click at [145, 65] on link "[PERSON_NAME]" at bounding box center [151, 67] width 49 height 7
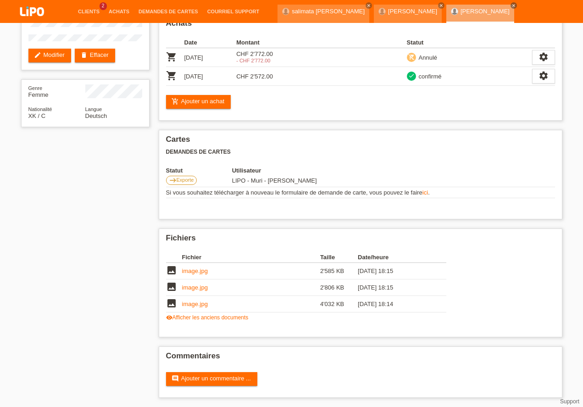
scroll to position [75, 0]
click at [120, 8] on li "Achats" at bounding box center [119, 11] width 30 height 23
click at [120, 11] on link "Achats" at bounding box center [119, 12] width 30 height 6
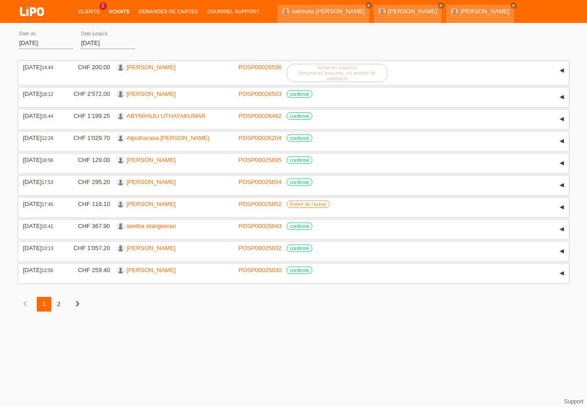
click at [57, 305] on div "2" at bounding box center [58, 304] width 15 height 15
